Goal: Book appointment/travel/reservation

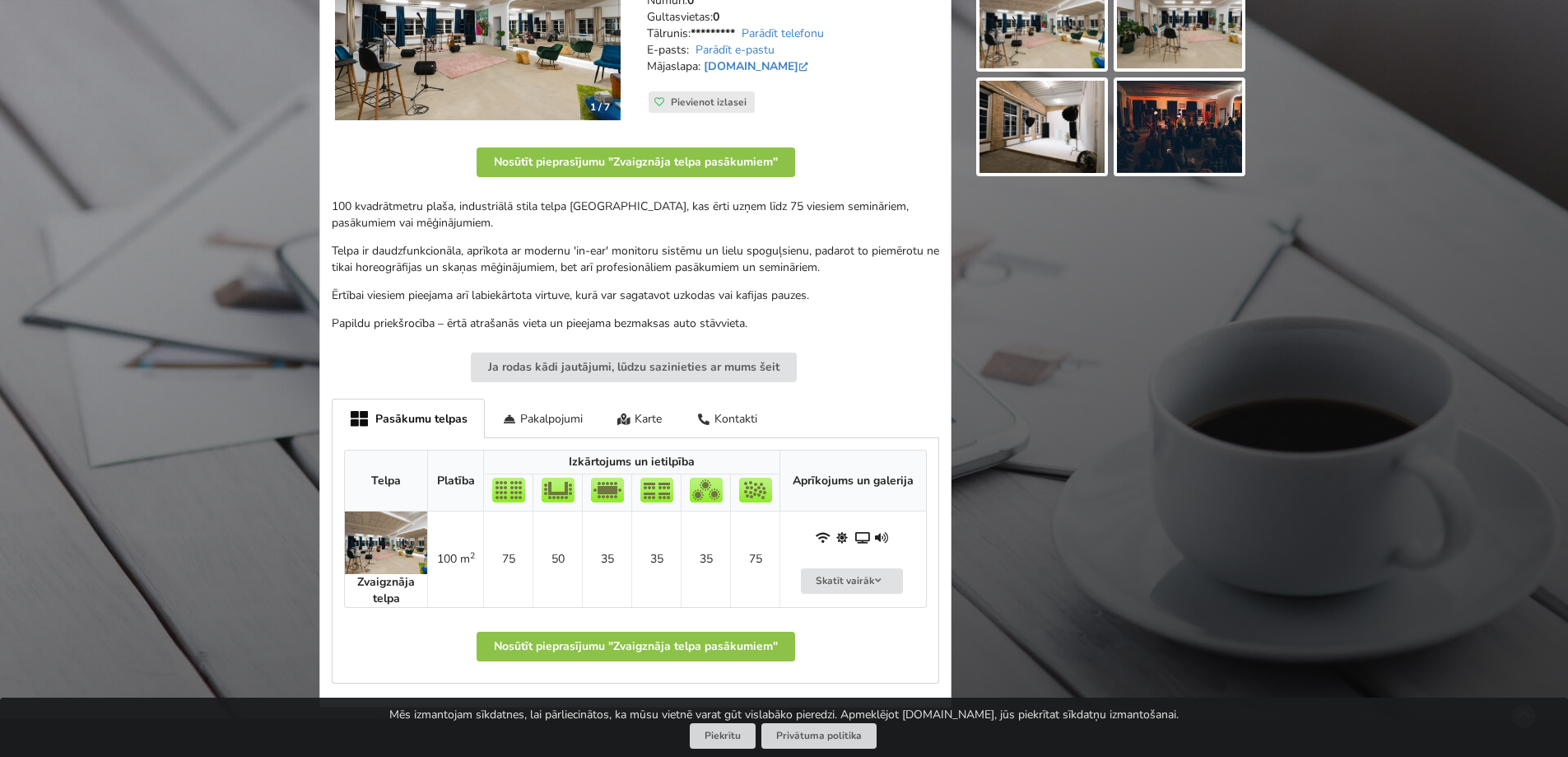
scroll to position [330, 0]
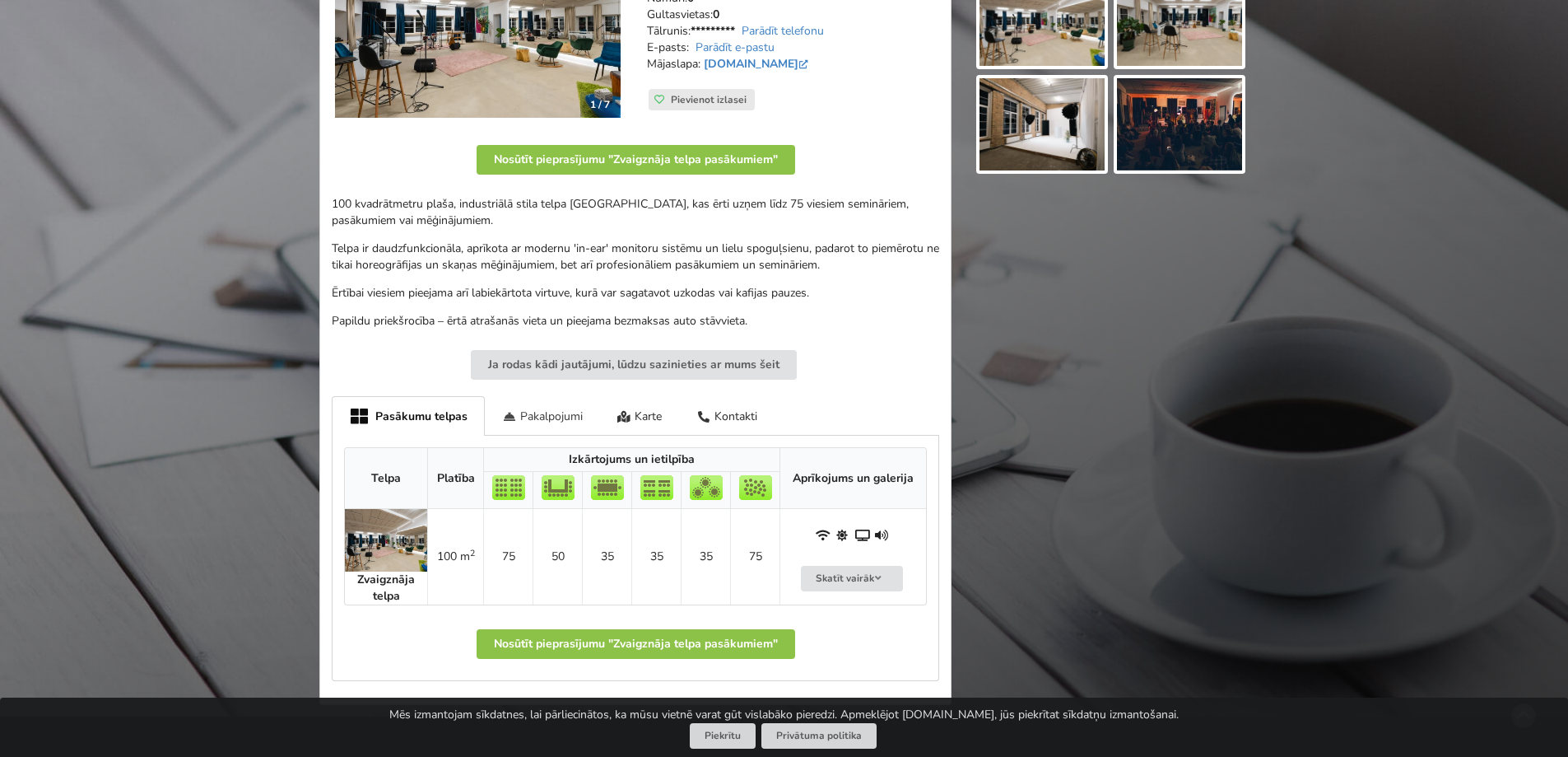
click at [559, 414] on div "Pakalpojumi" at bounding box center [543, 415] width 115 height 39
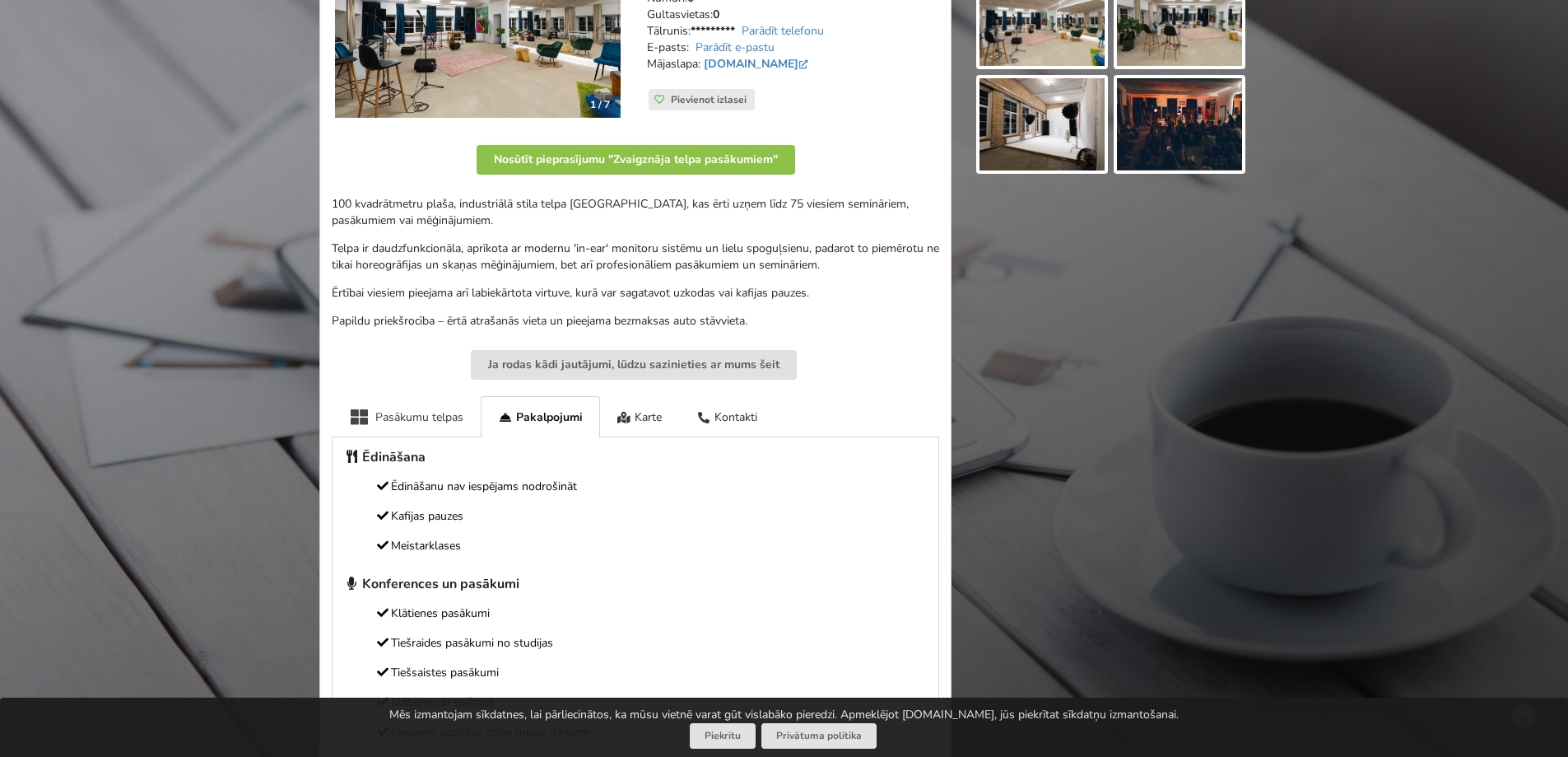
click at [448, 413] on div "Pasākumu telpas" at bounding box center [406, 416] width 149 height 41
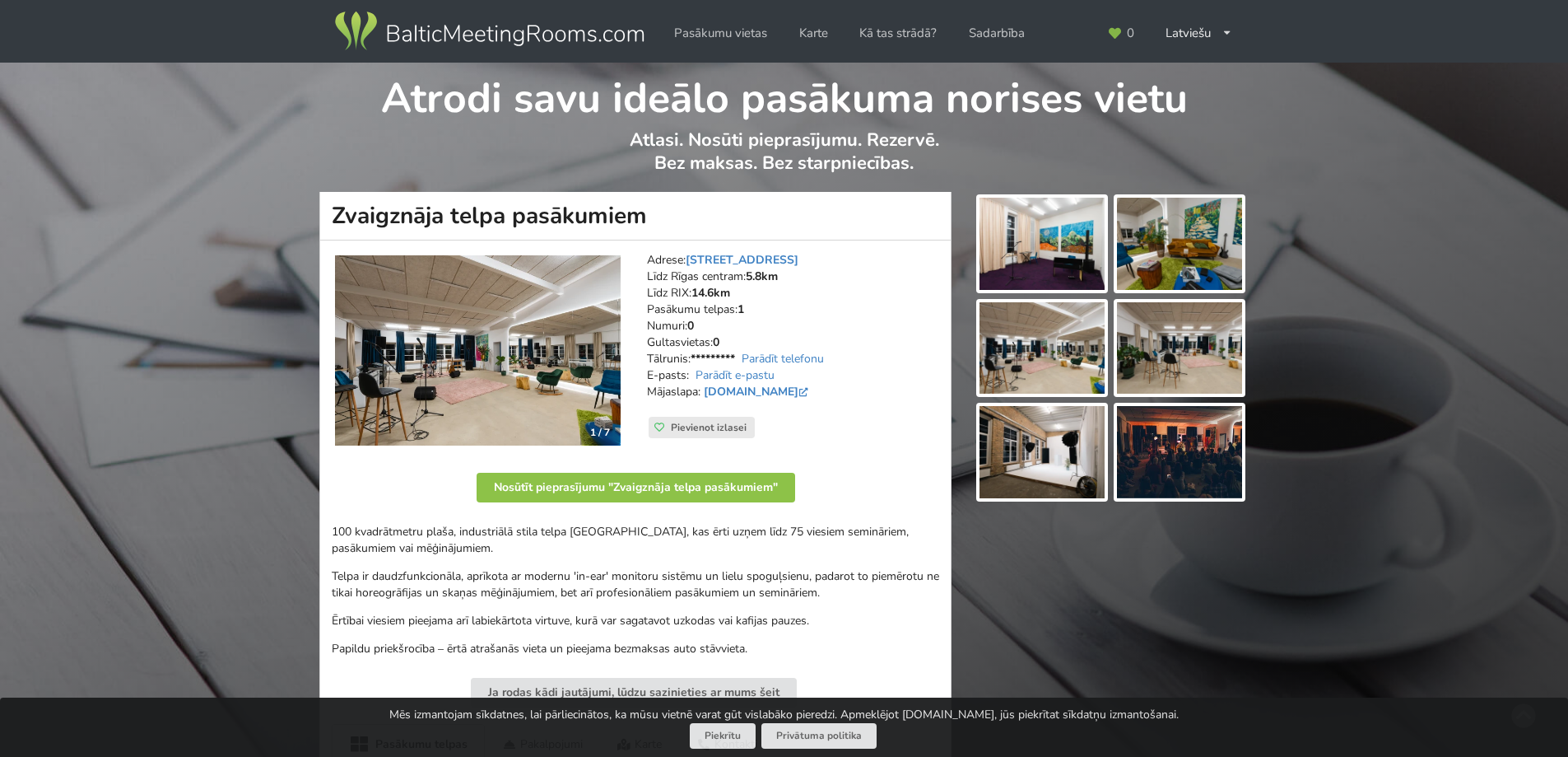
scroll to position [0, 0]
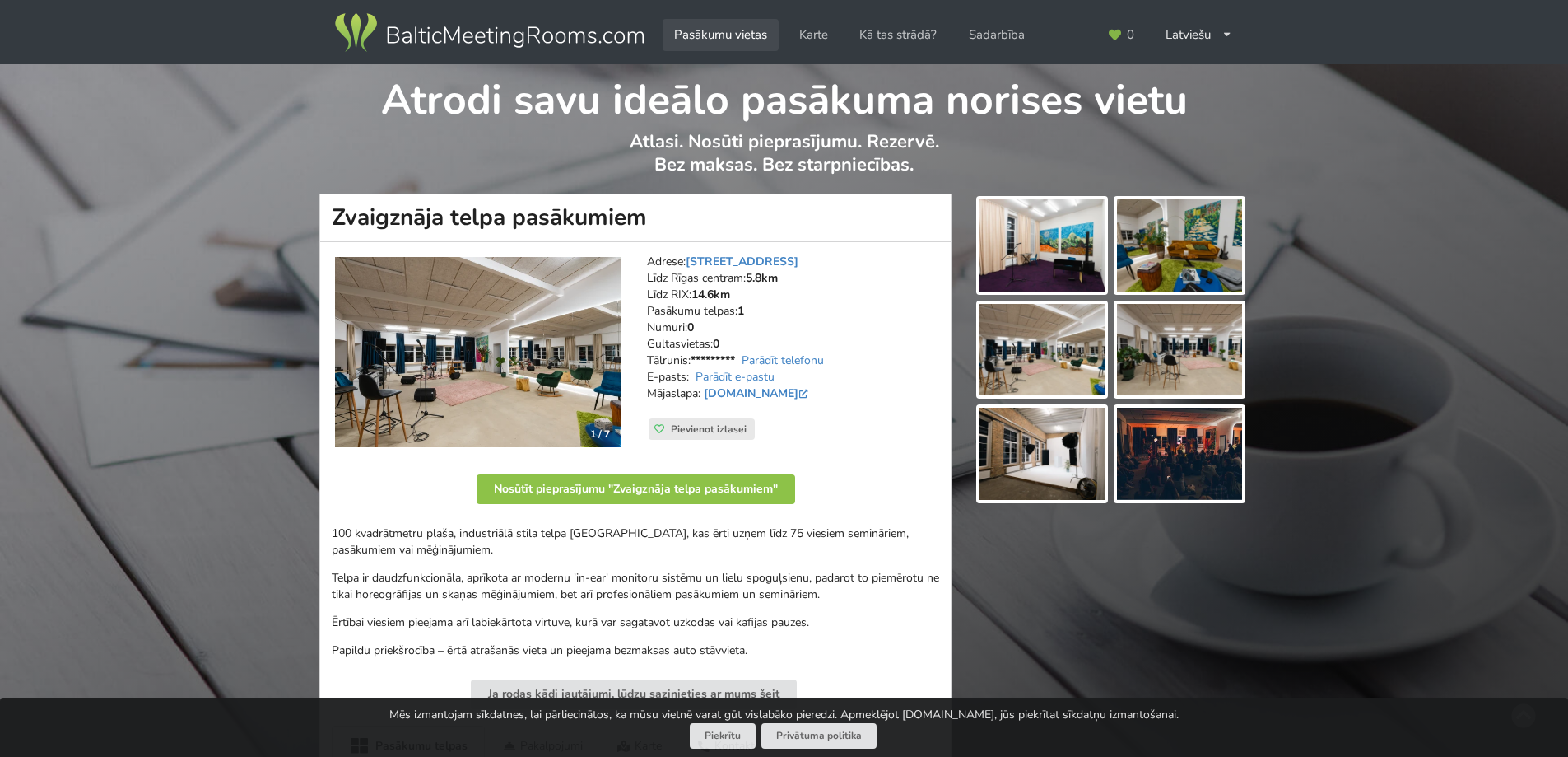
click at [743, 37] on link "Pasākumu vietas" at bounding box center [720, 35] width 116 height 32
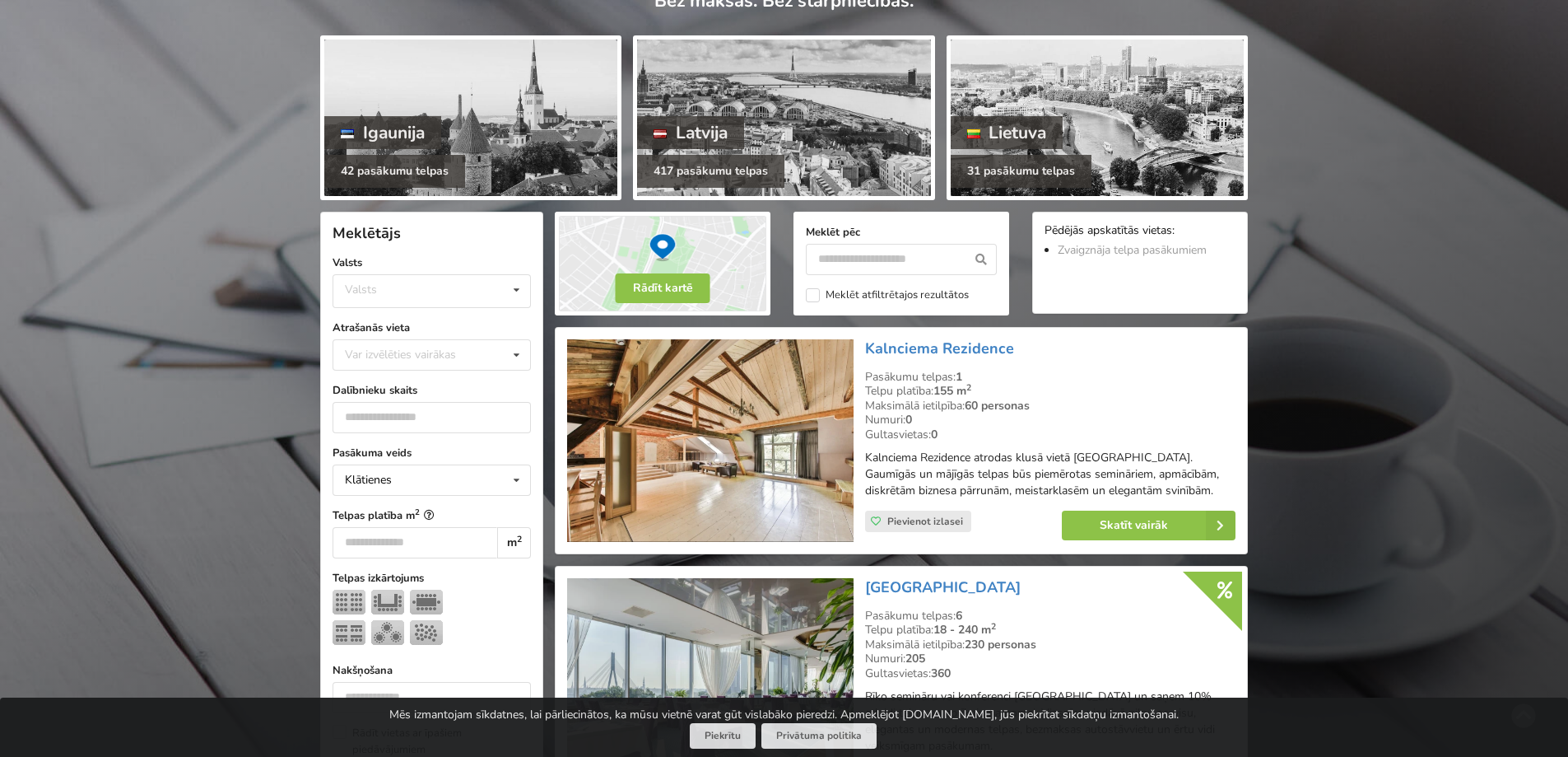
scroll to position [164, 0]
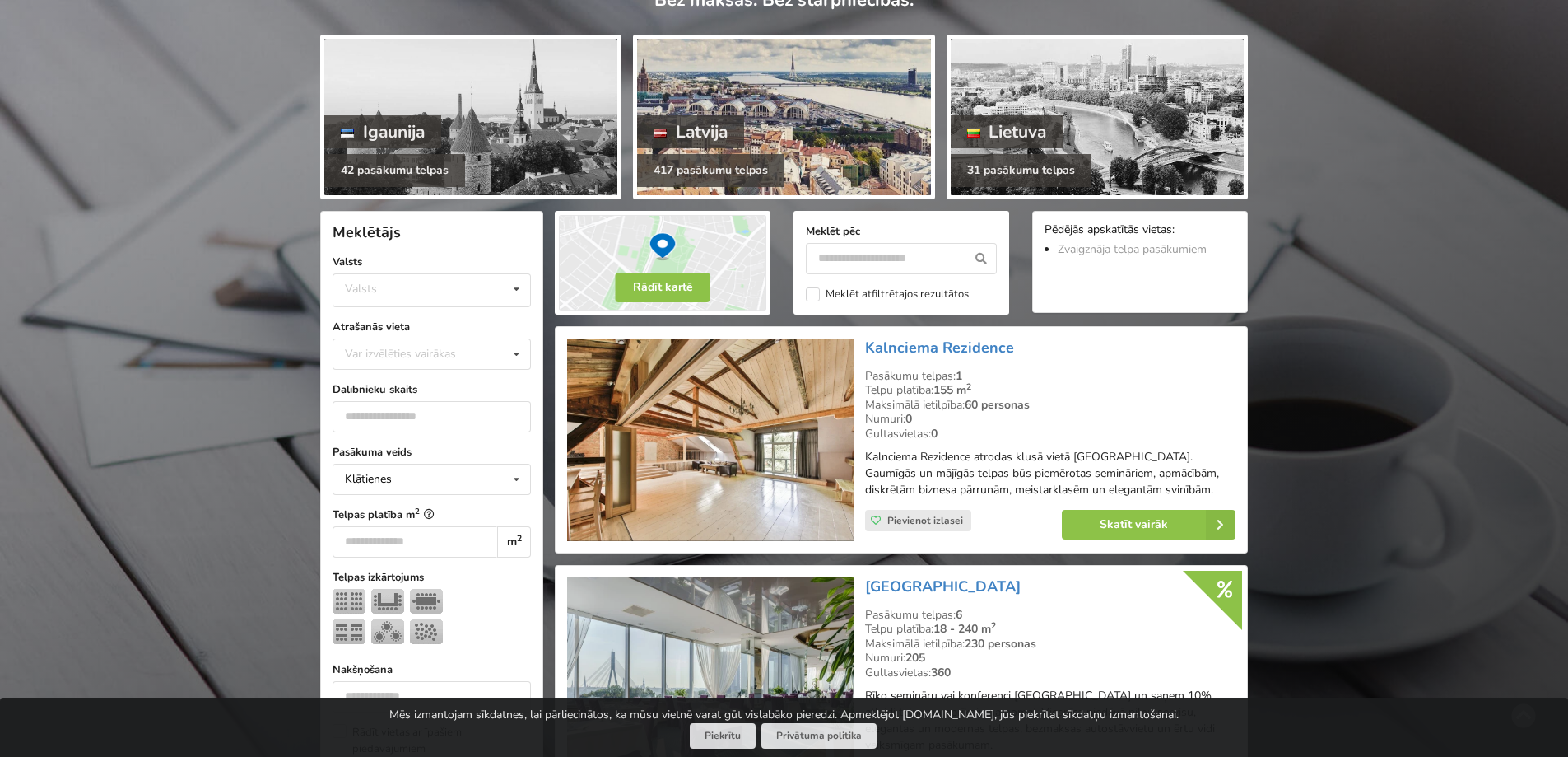
click at [722, 116] on div "Latvija" at bounding box center [690, 131] width 107 height 33
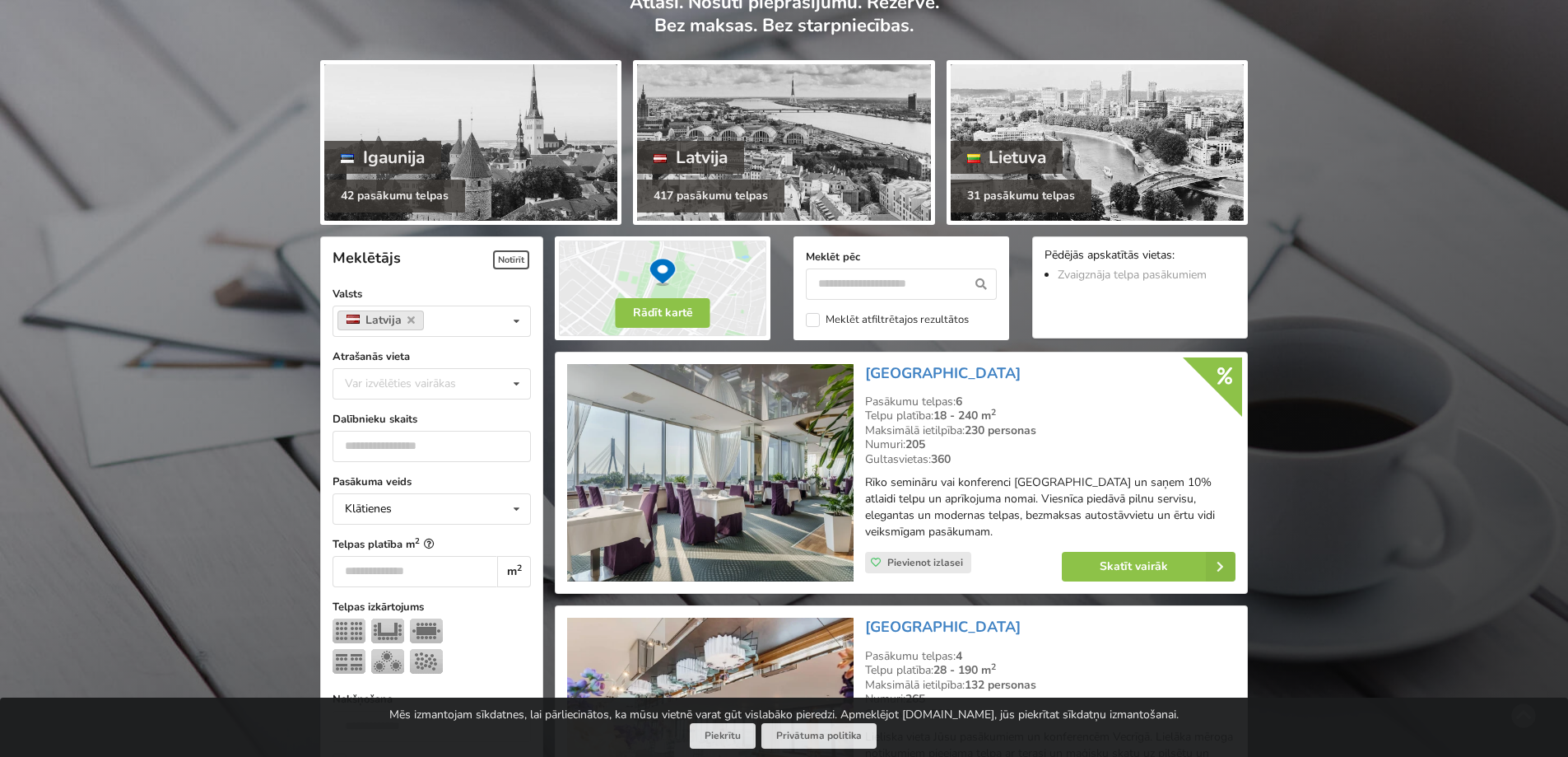
scroll to position [164, 0]
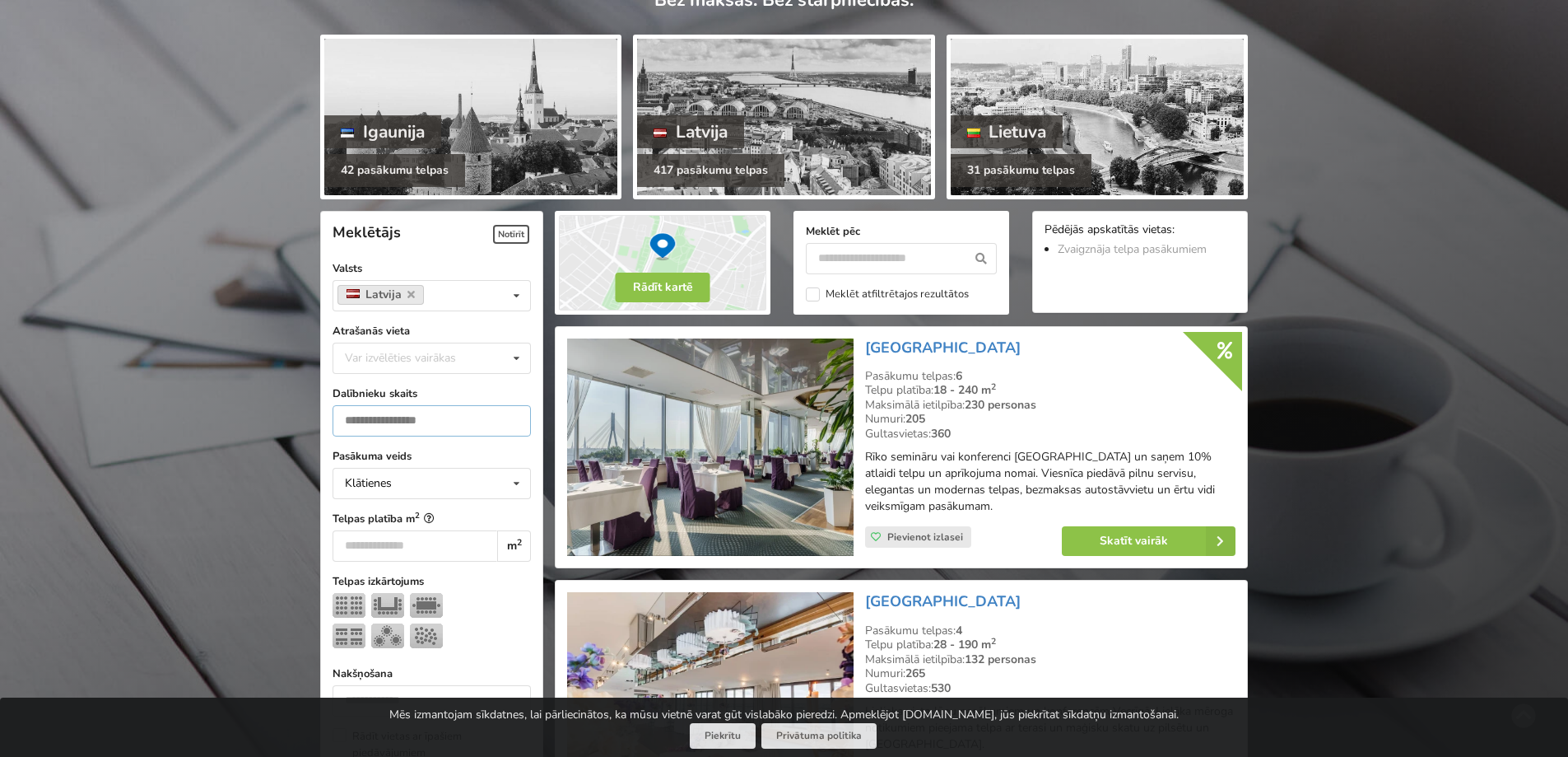
click at [457, 415] on input "number" at bounding box center [431, 420] width 198 height 31
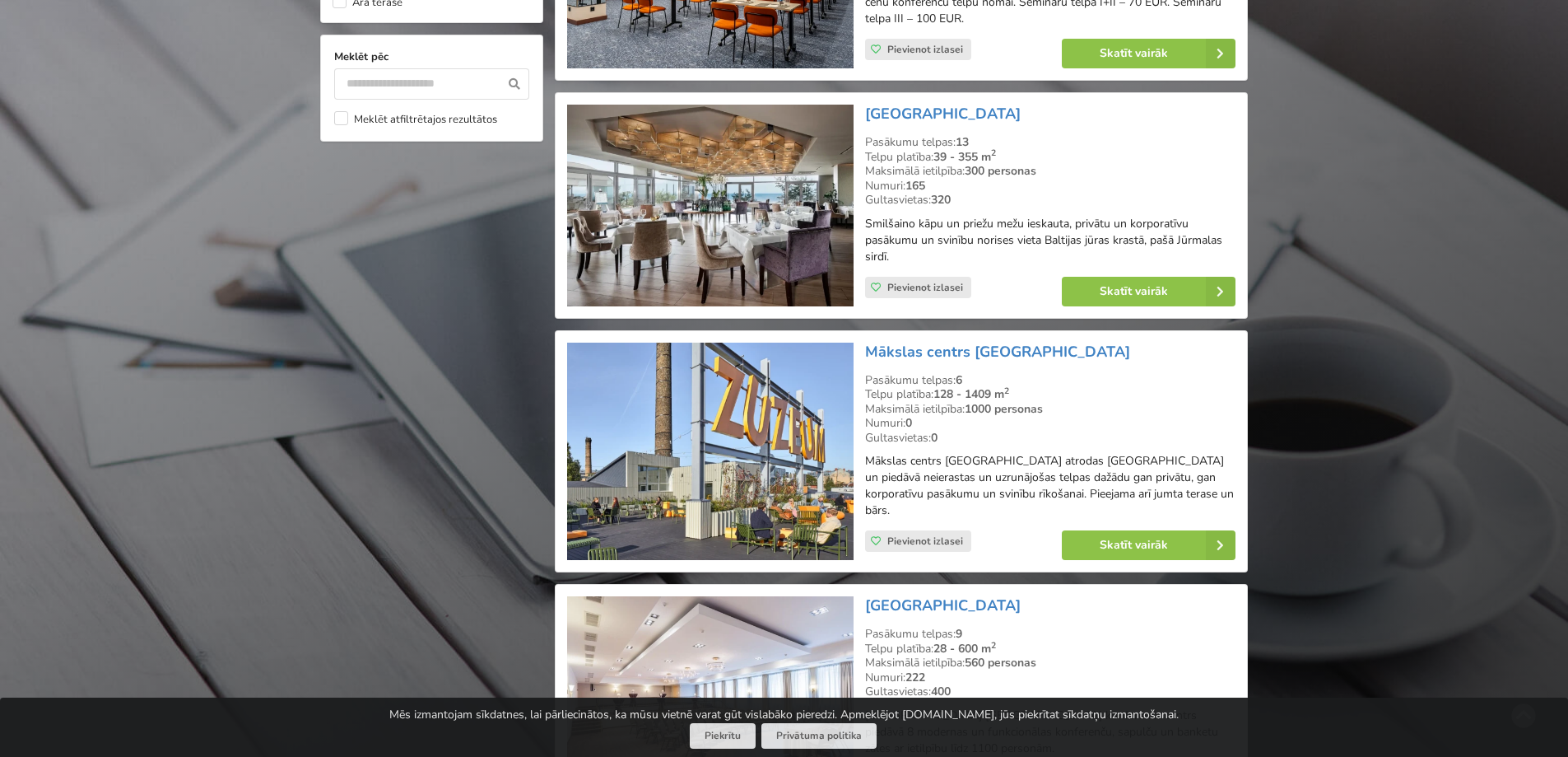
scroll to position [1687, 0]
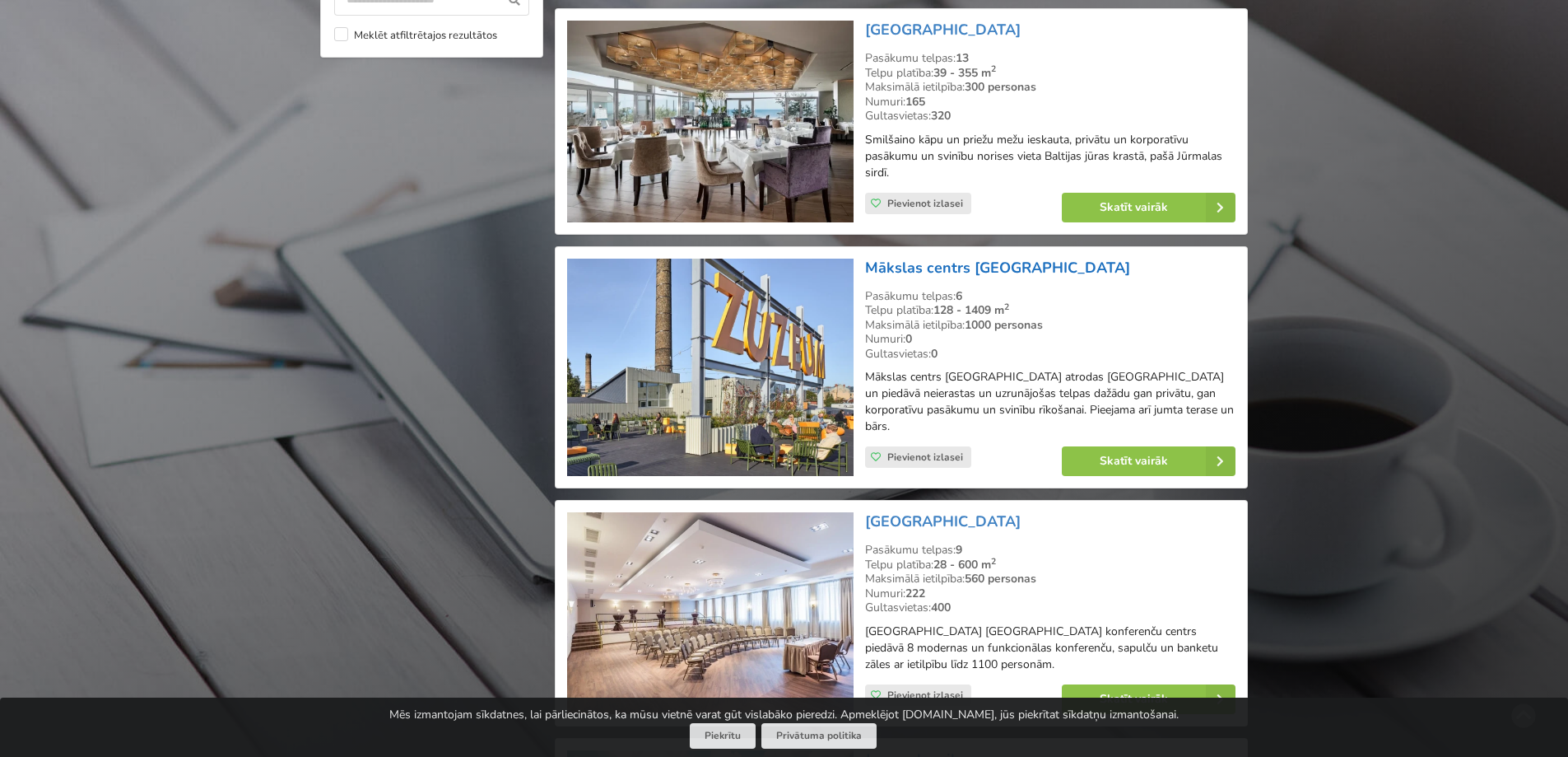
type input "**"
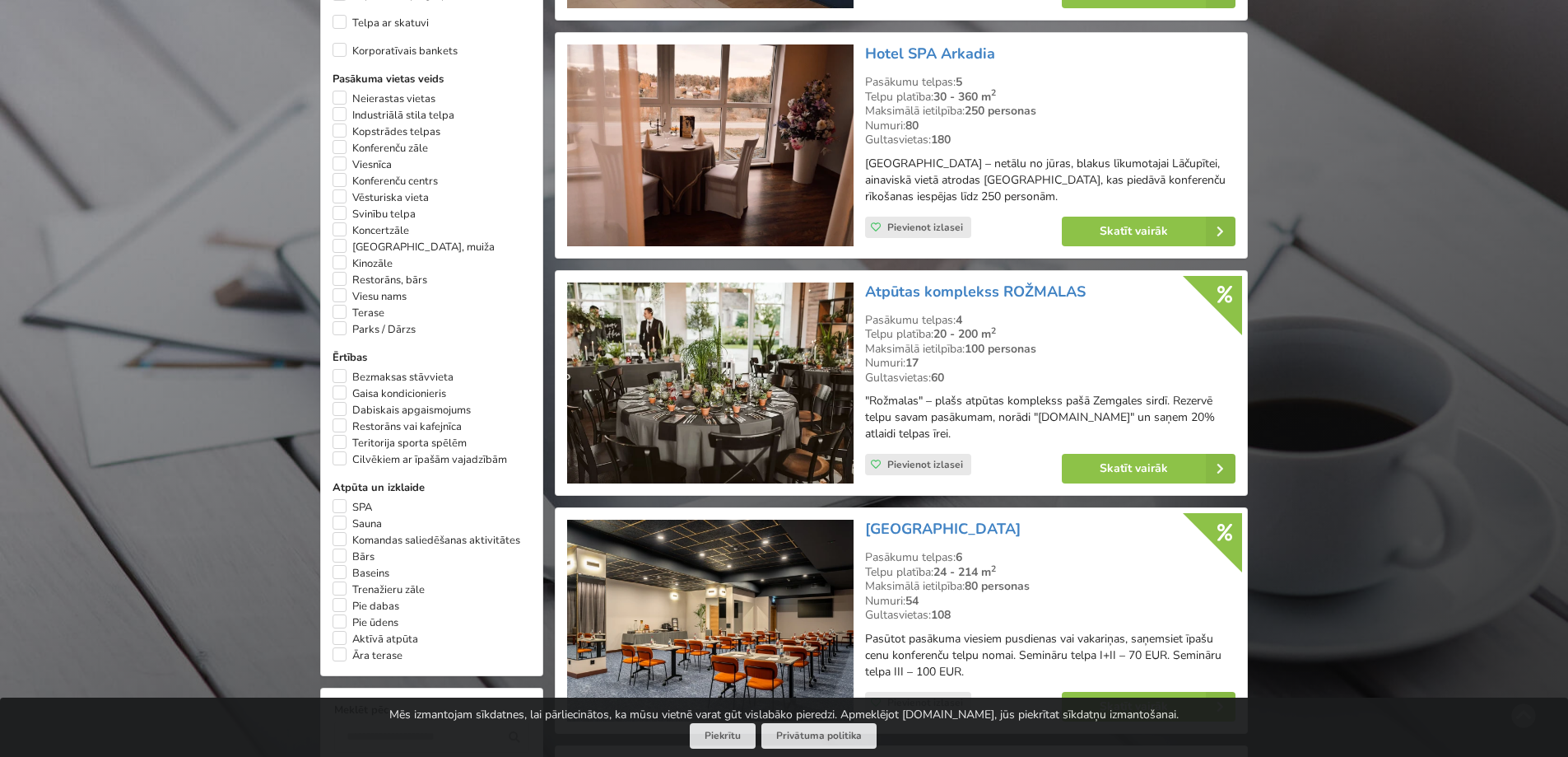
scroll to position [946, 0]
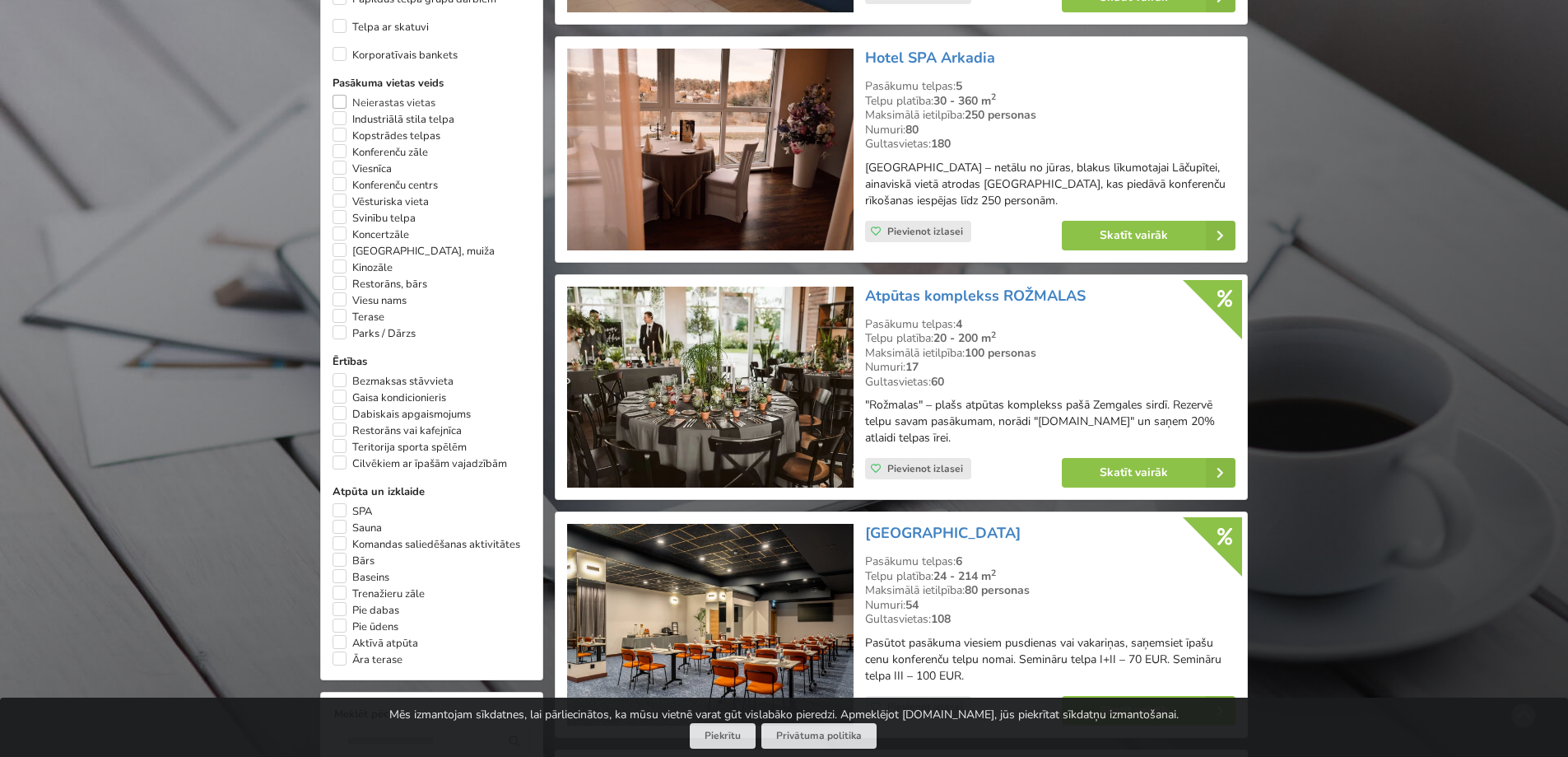
click at [395, 105] on label "Neierastas vietas" at bounding box center [383, 103] width 103 height 17
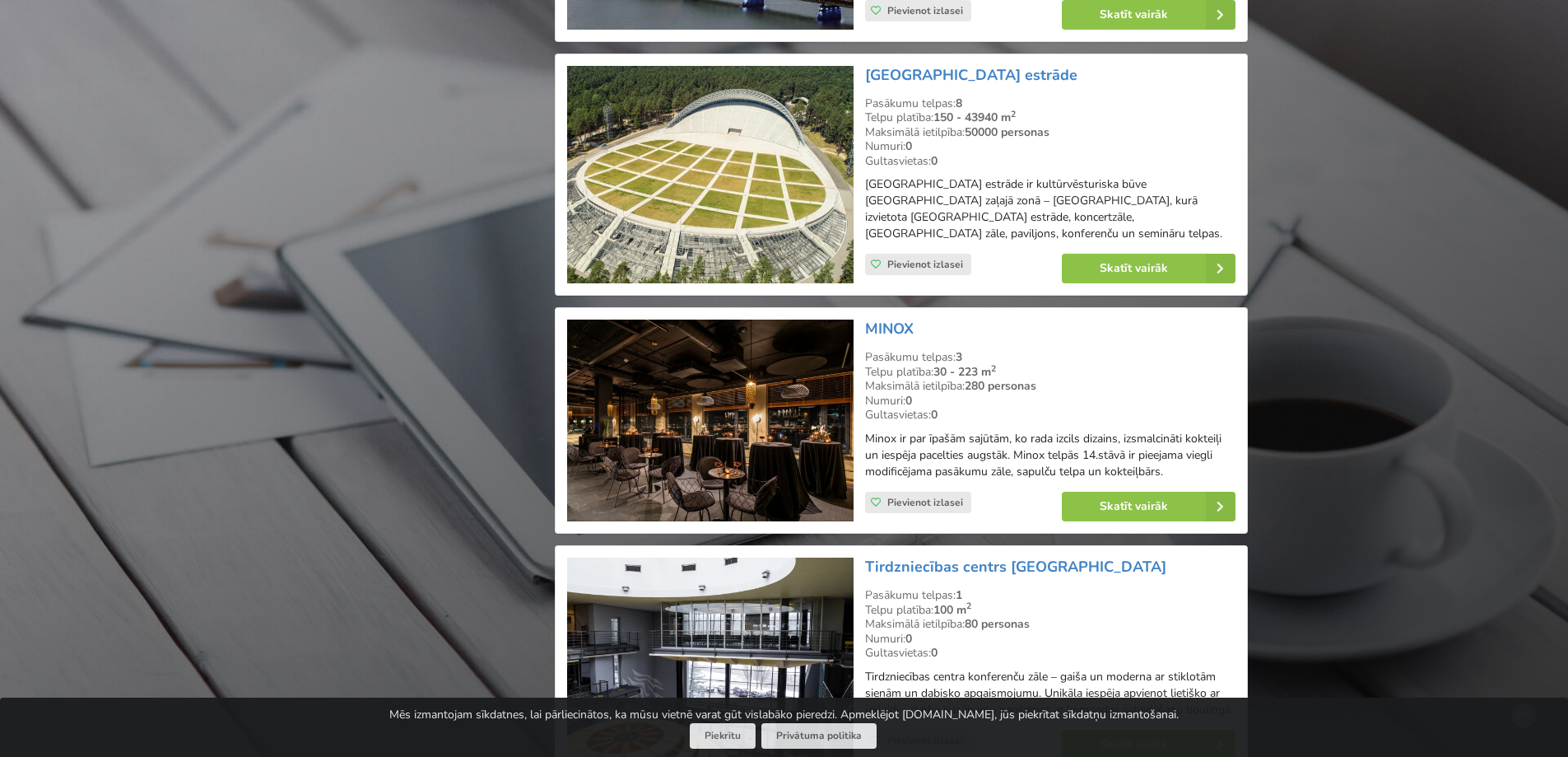
scroll to position [1934, 0]
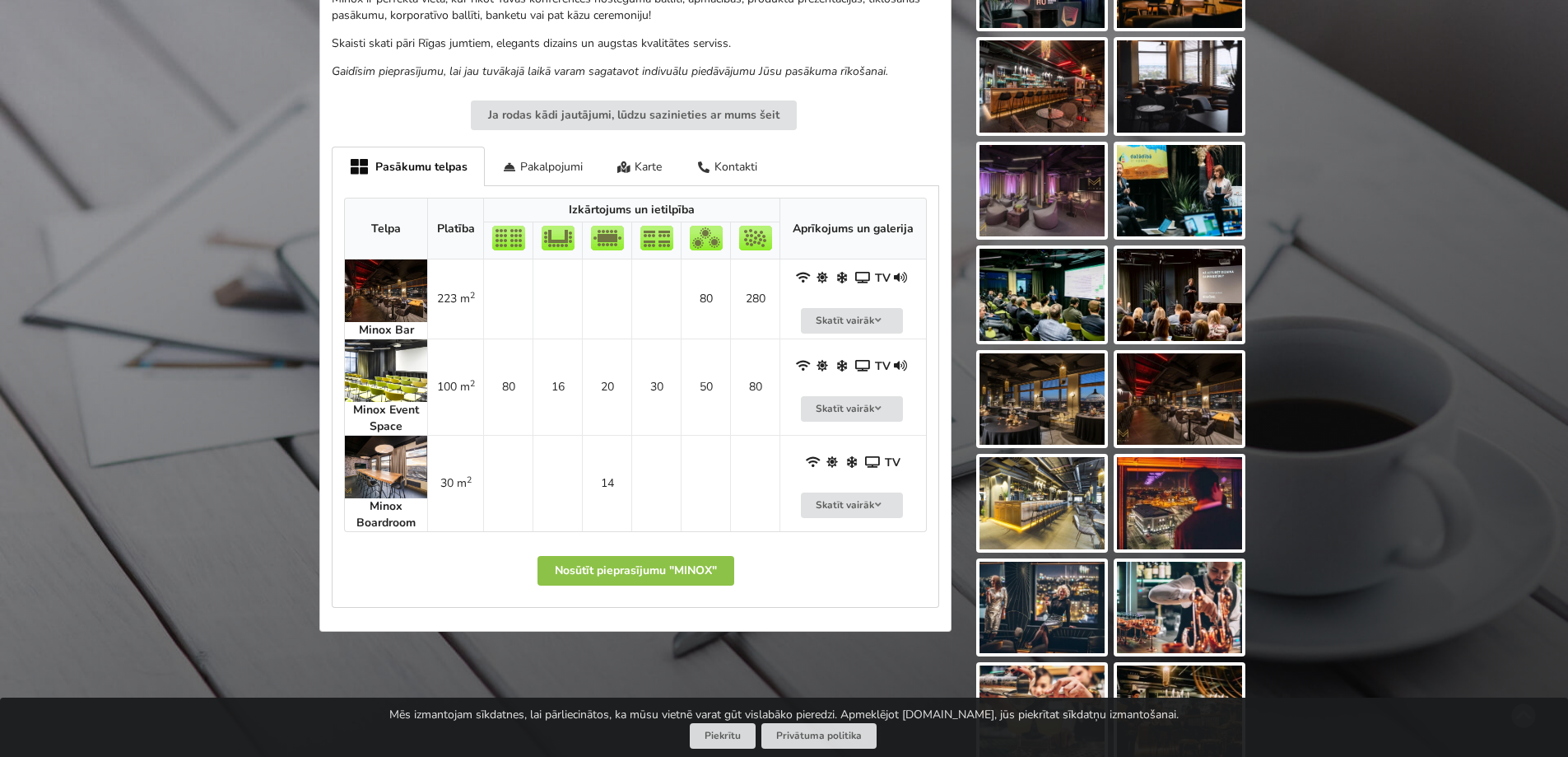
scroll to position [577, 0]
click at [392, 503] on strong "Minox Boardroom" at bounding box center [386, 513] width 60 height 32
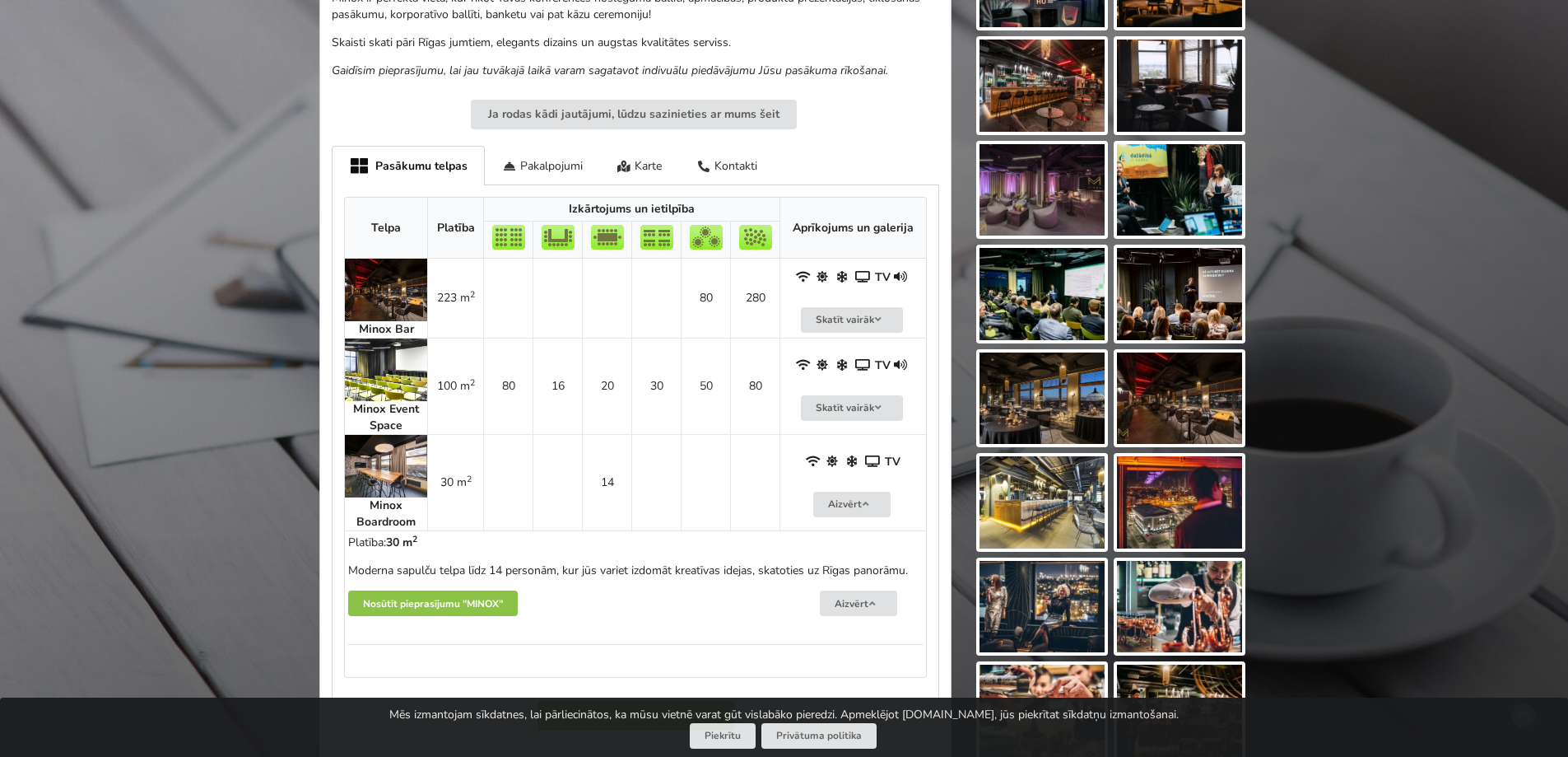
scroll to position [658, 0]
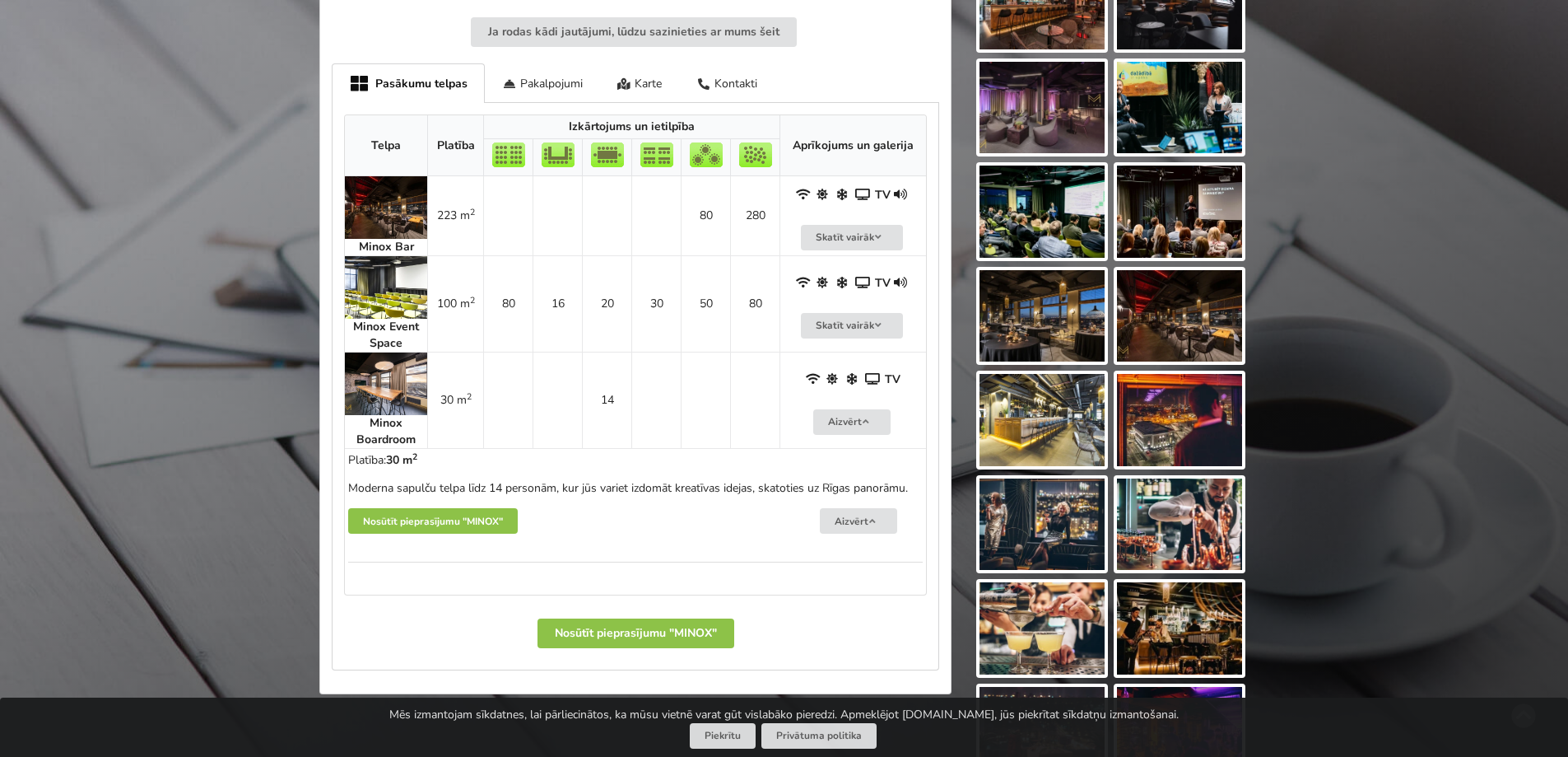
click at [452, 396] on td "30 m 2" at bounding box center [455, 399] width 56 height 97
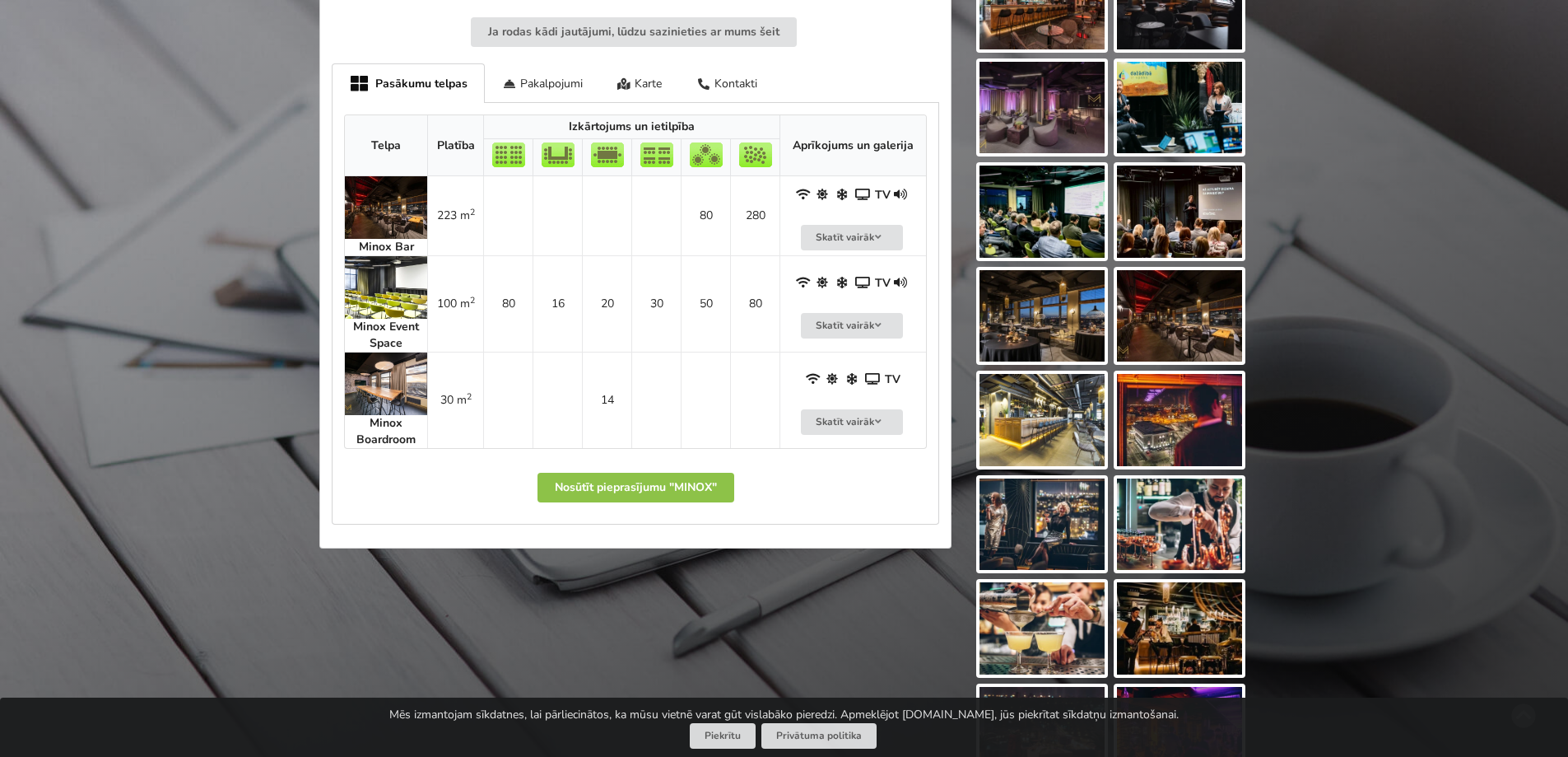
click at [347, 391] on img at bounding box center [385, 383] width 83 height 63
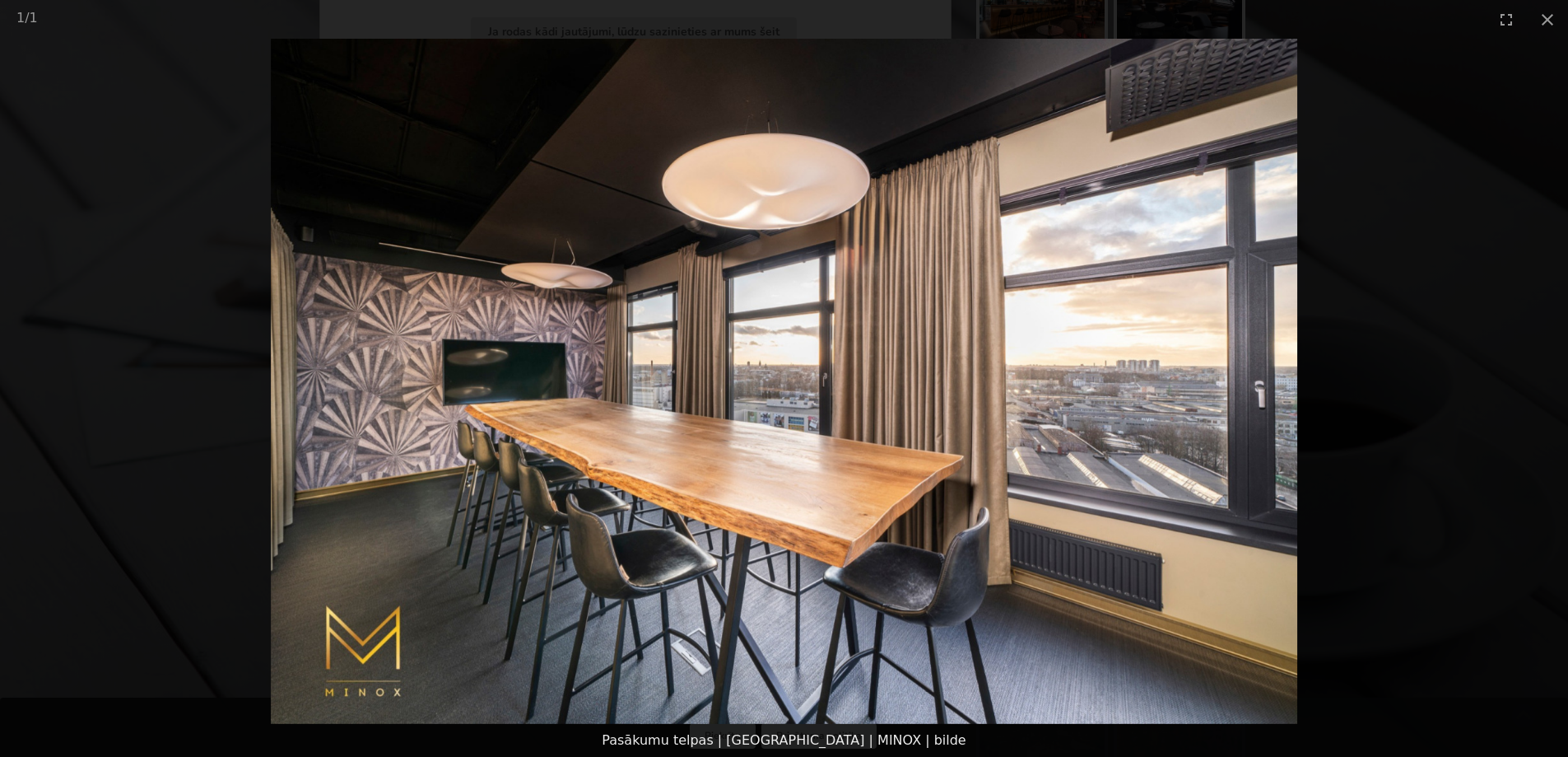
click at [1386, 310] on picture at bounding box center [784, 381] width 1568 height 685
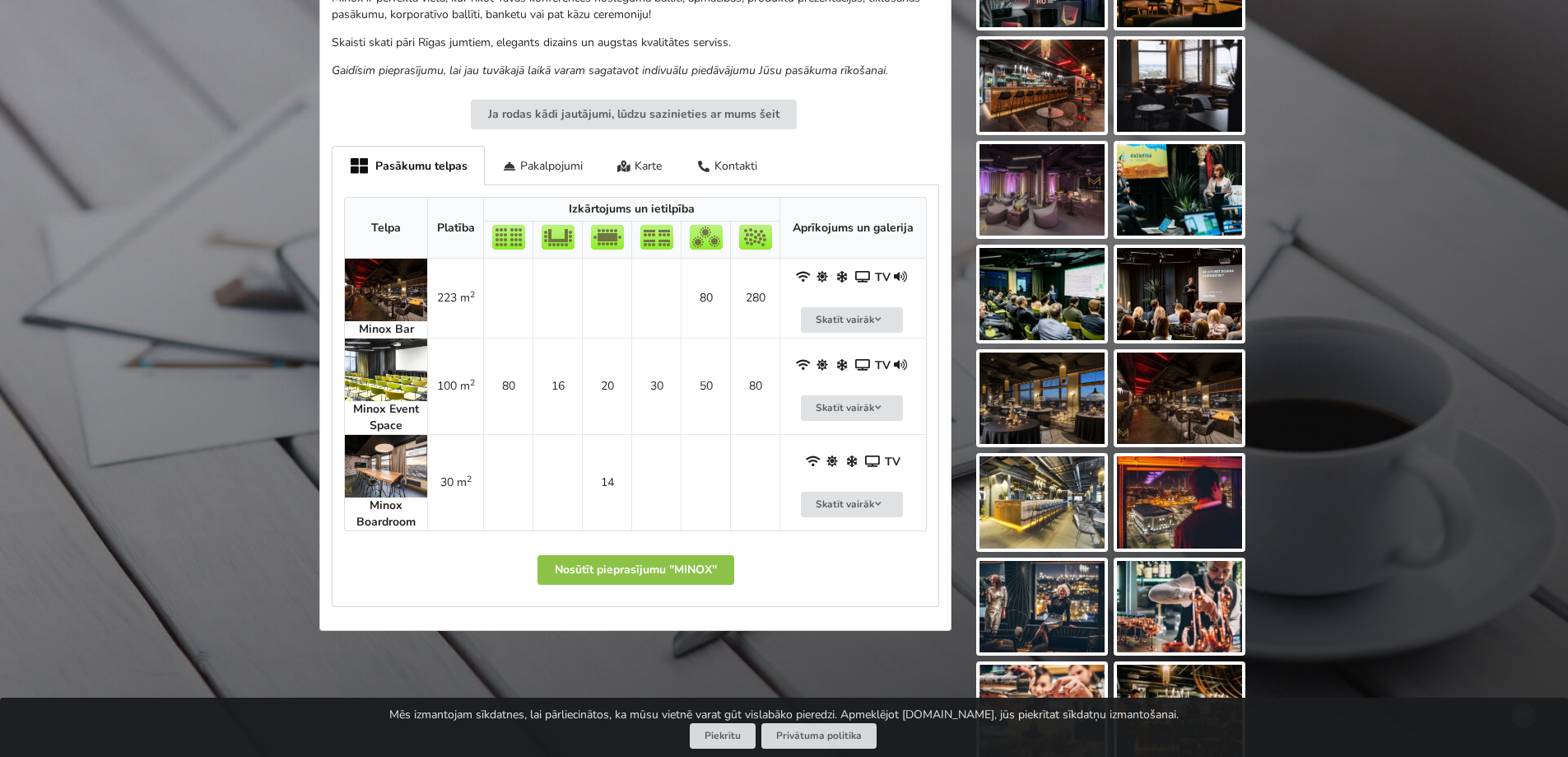
scroll to position [494, 0]
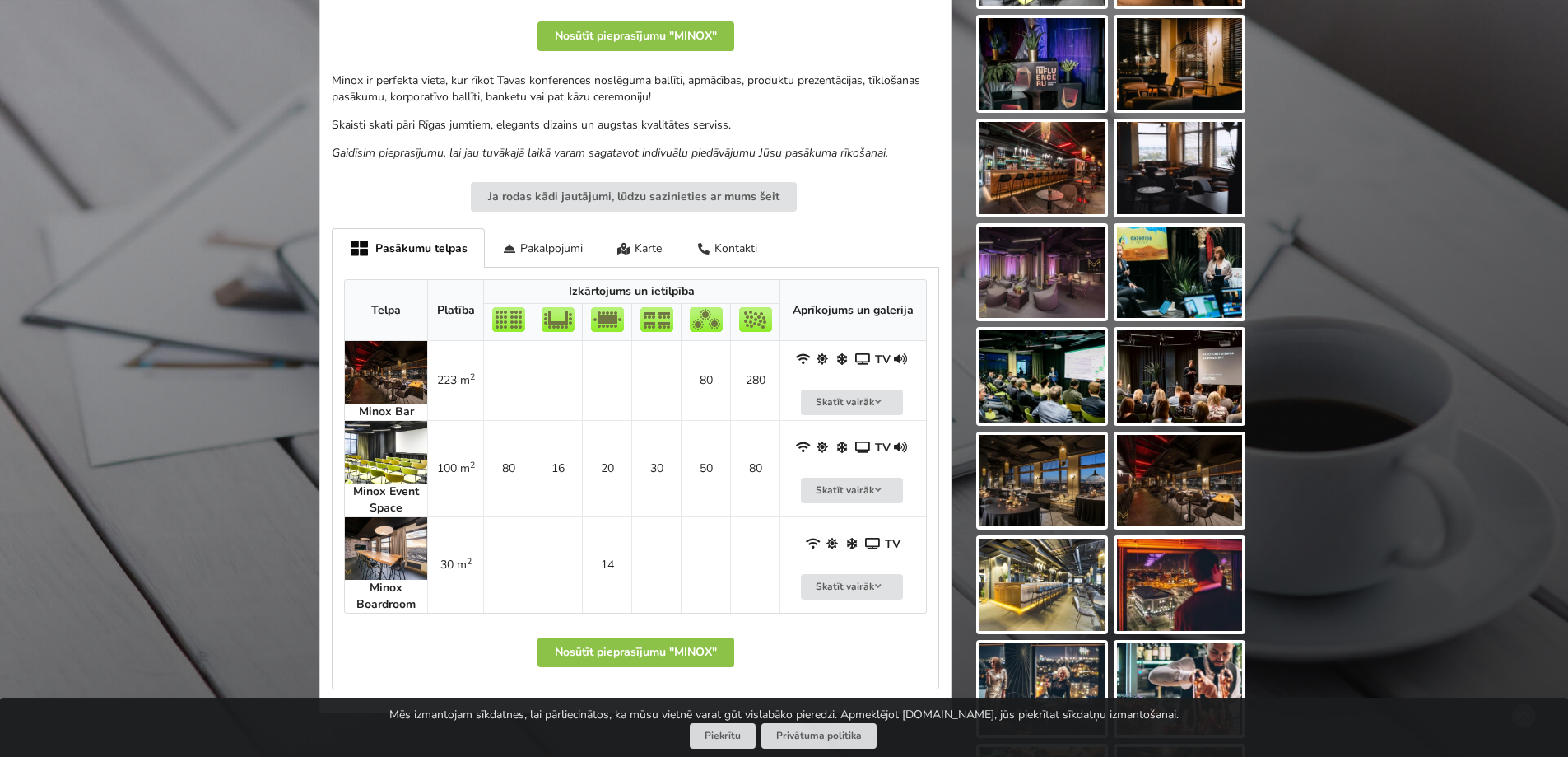
click at [1203, 482] on img at bounding box center [1180, 480] width 125 height 93
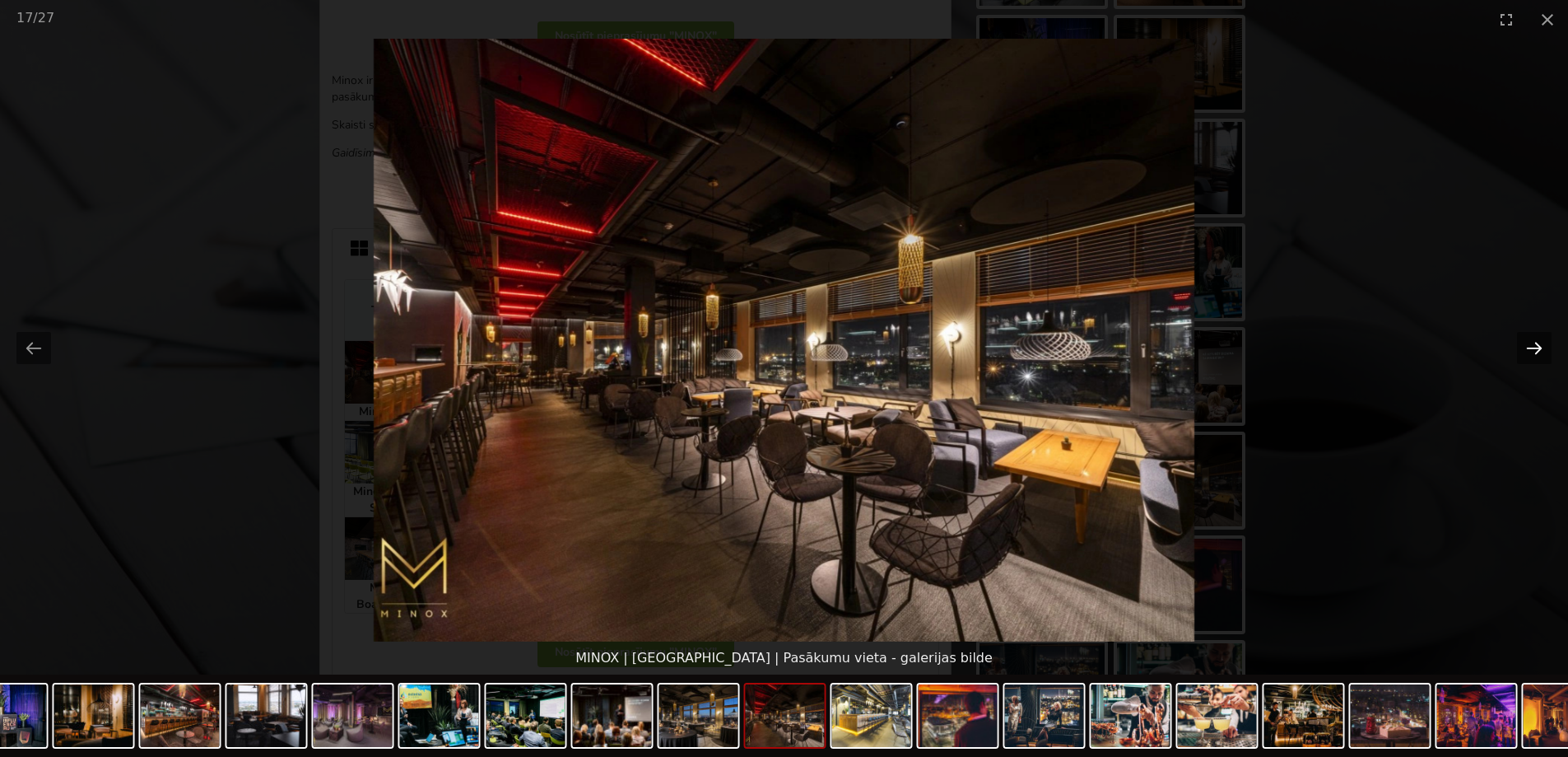
click at [1538, 344] on button "Next slide" at bounding box center [1533, 348] width 35 height 32
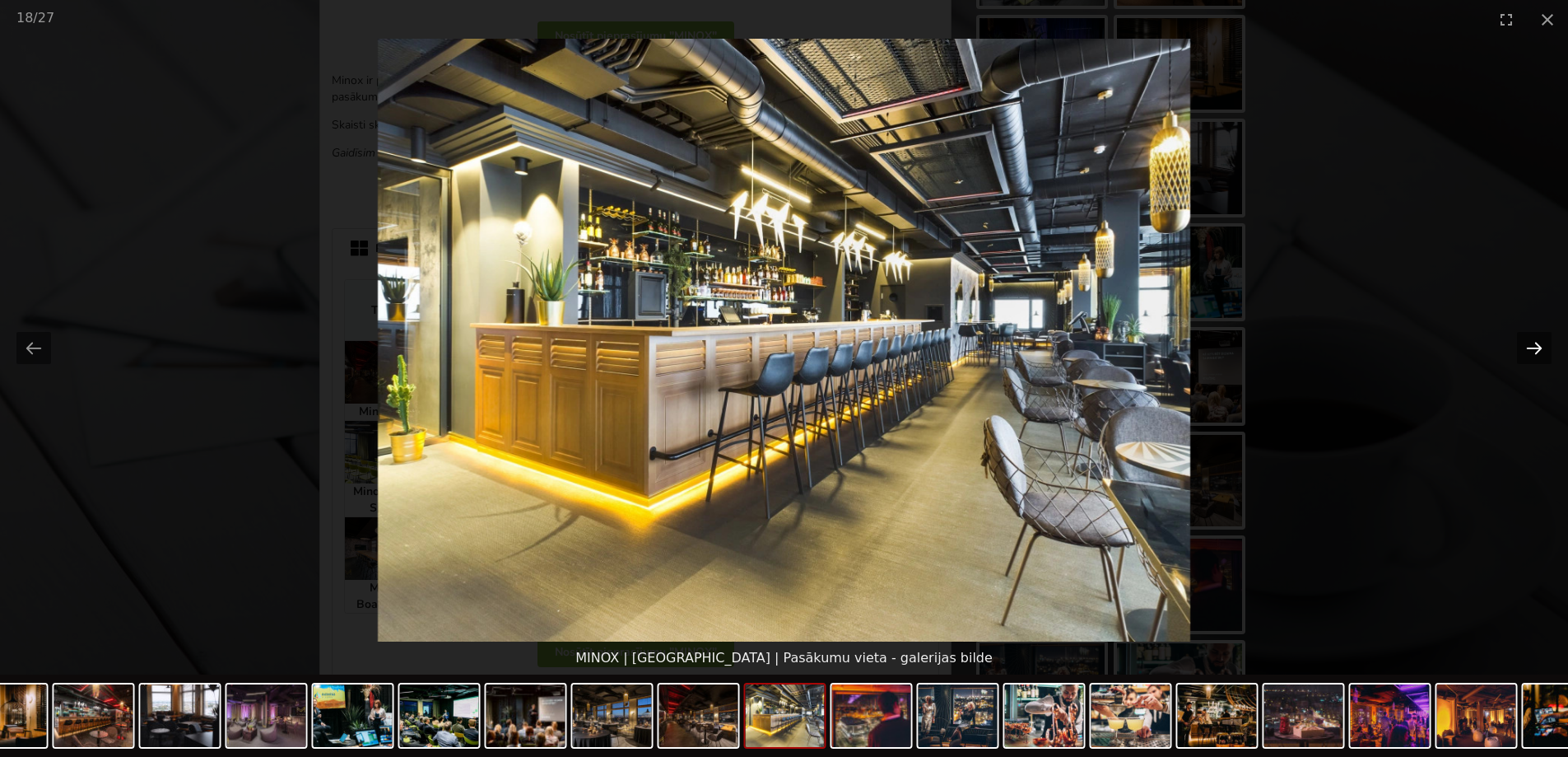
click at [1538, 344] on button "Next slide" at bounding box center [1533, 348] width 35 height 32
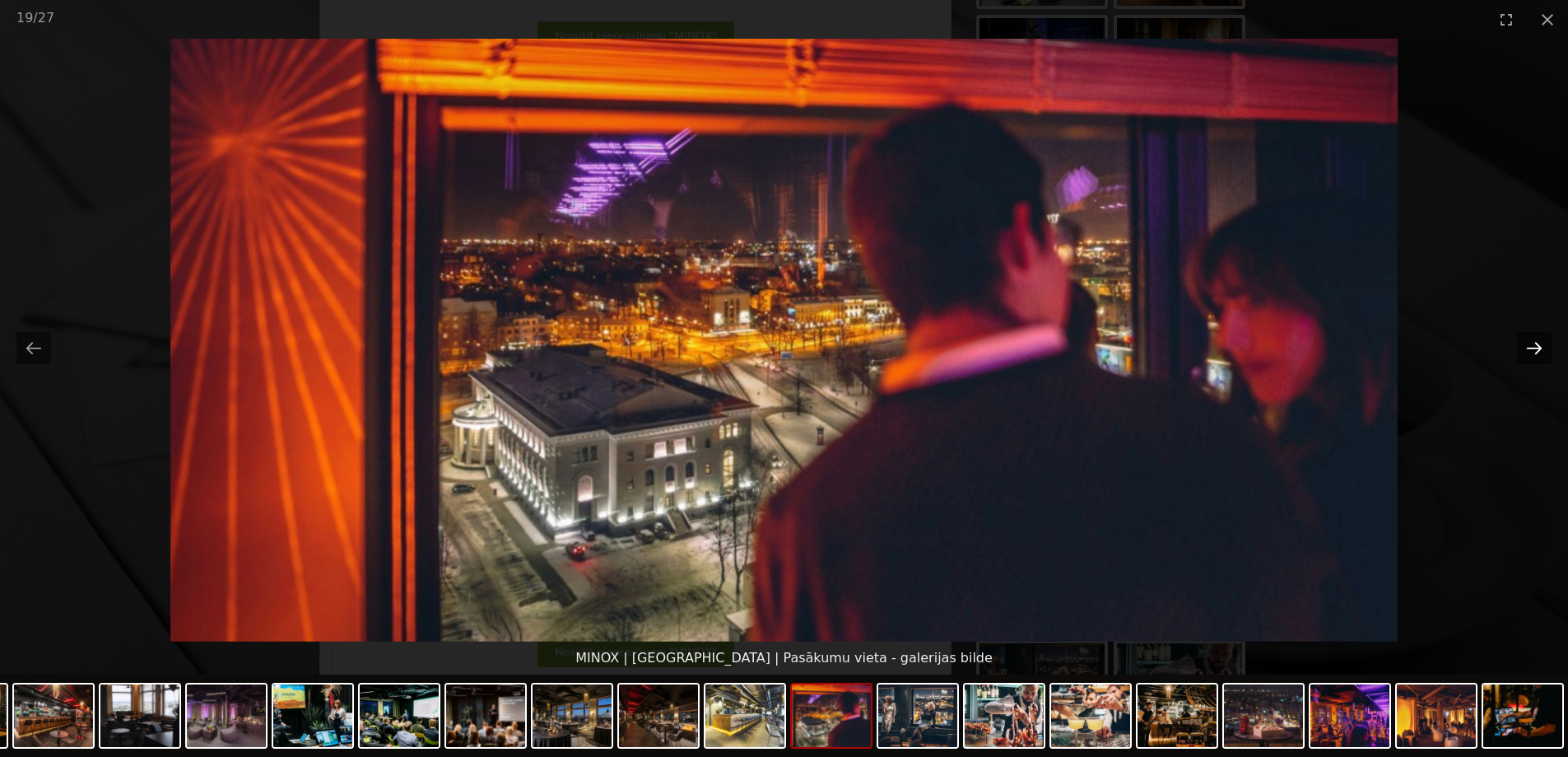
click at [1538, 344] on button "Next slide" at bounding box center [1533, 348] width 35 height 32
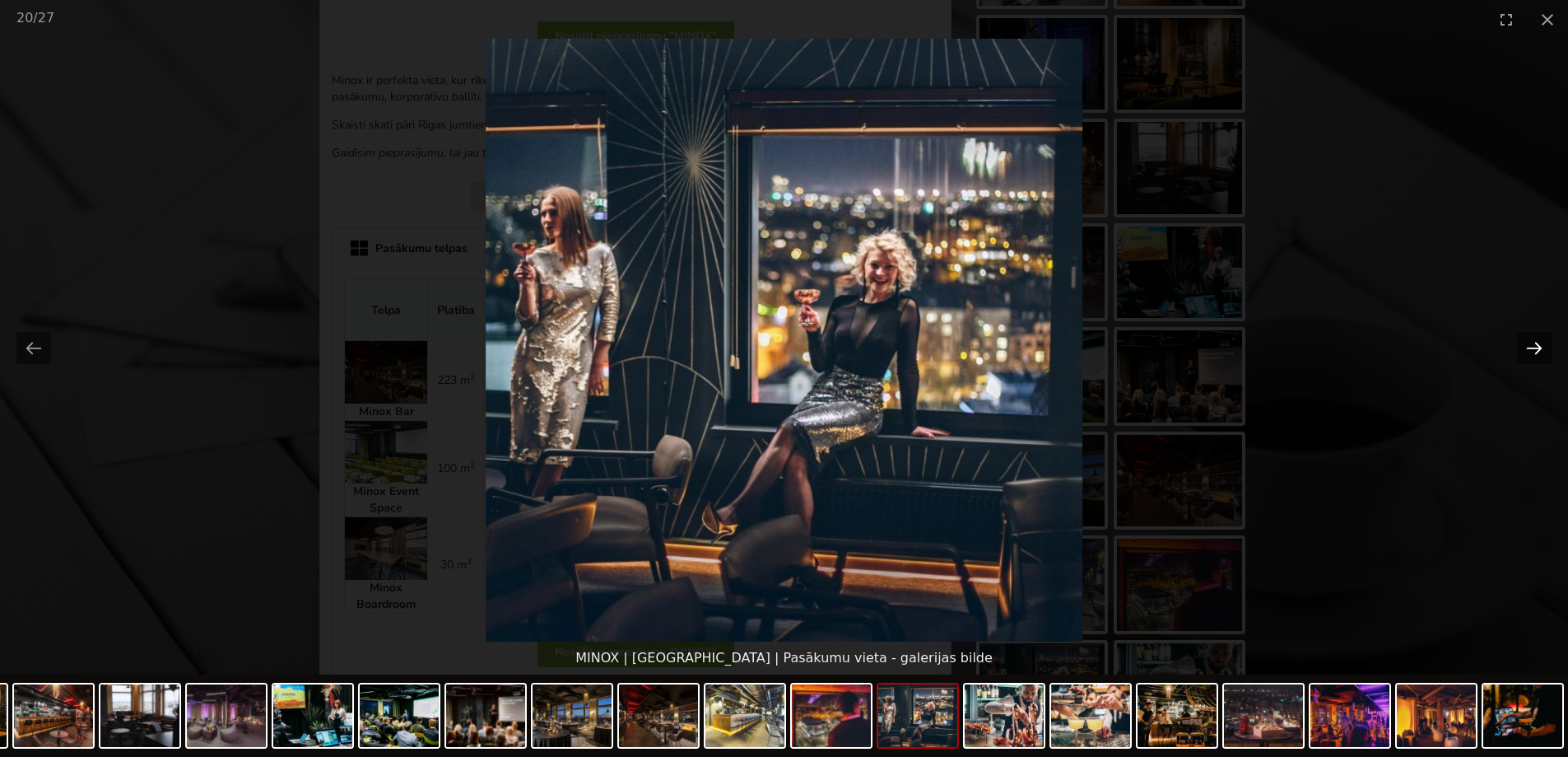
click at [1538, 344] on button "Next slide" at bounding box center [1533, 348] width 35 height 32
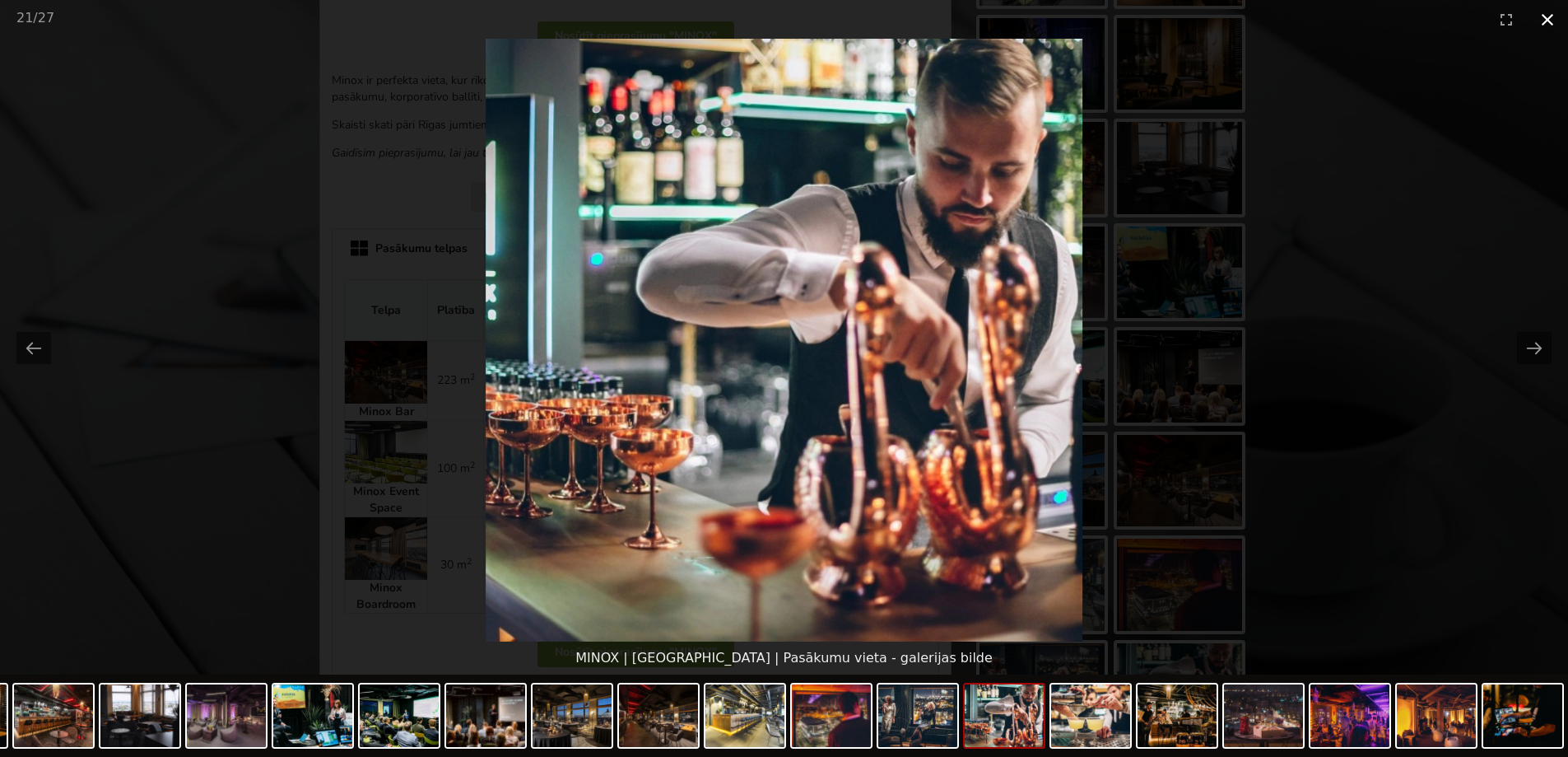
click at [1546, 19] on button "Close gallery" at bounding box center [1546, 19] width 41 height 39
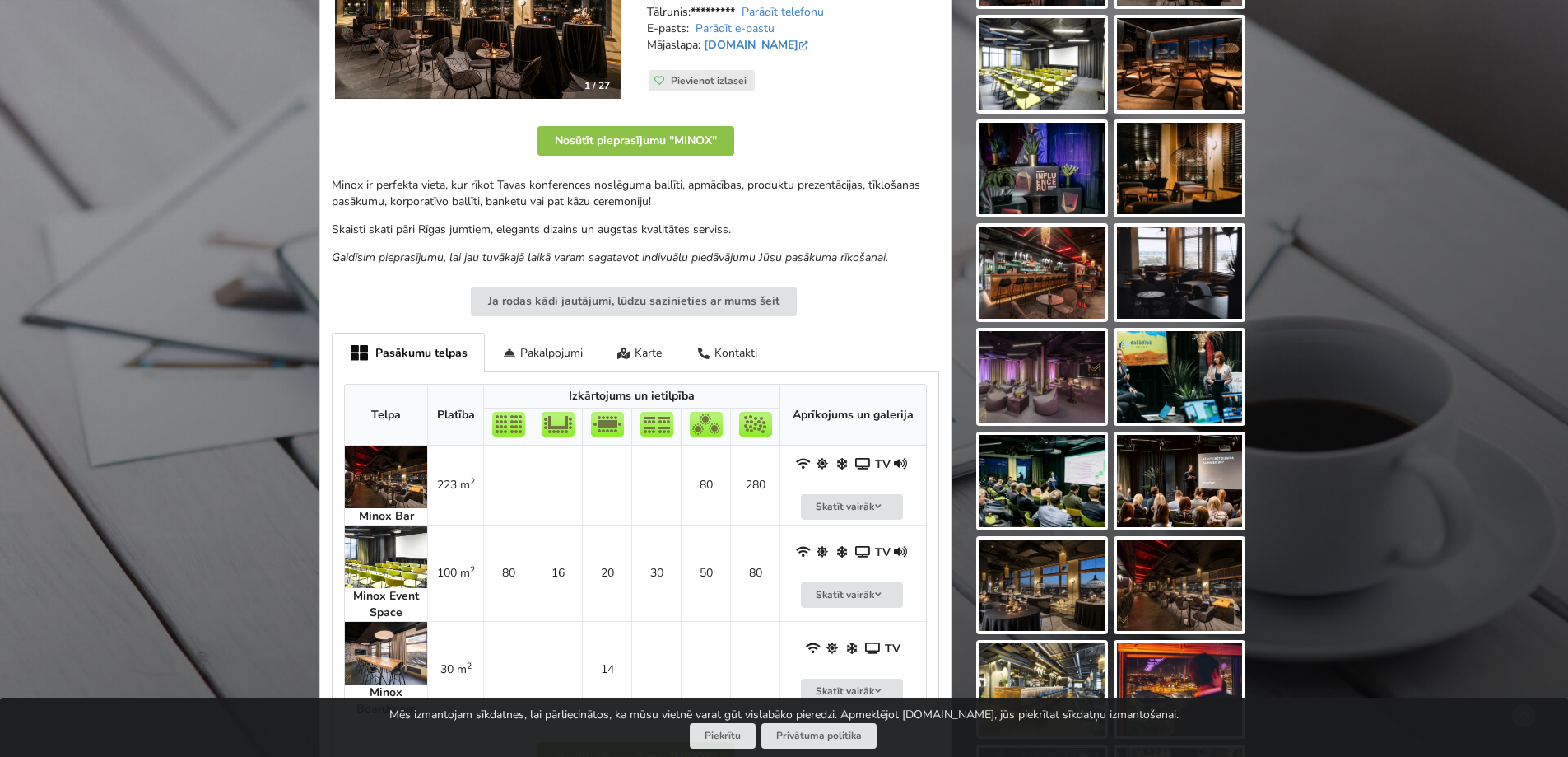
scroll to position [247, 0]
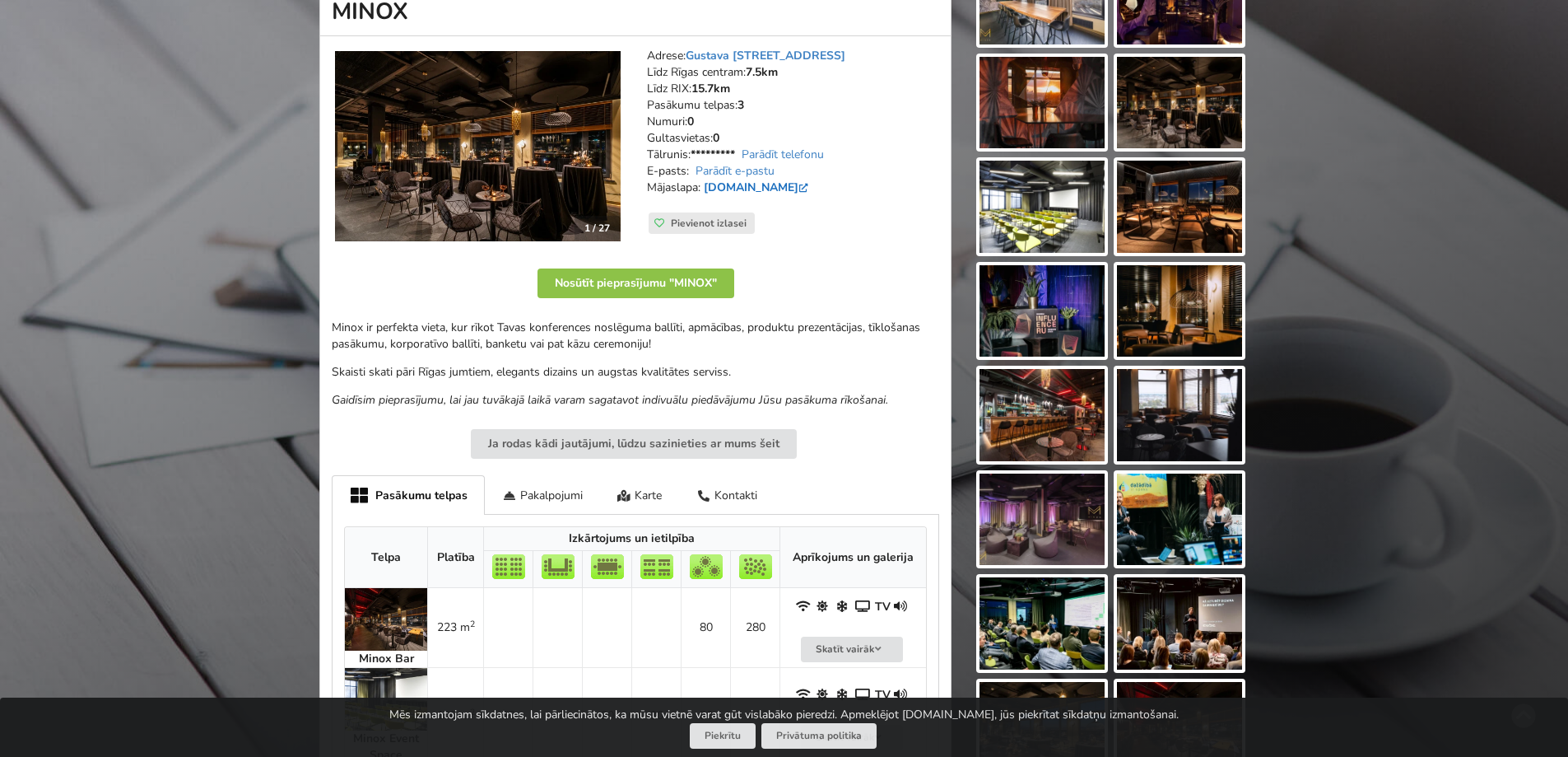
click at [773, 186] on link "minoxcocktailbar.lv" at bounding box center [758, 187] width 108 height 16
